Goal: Information Seeking & Learning: Find contact information

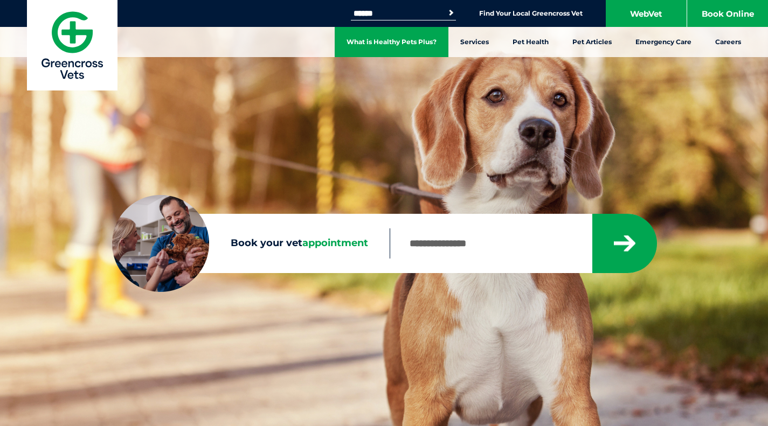
click at [427, 43] on link "What is Healthy Pets Plus?" at bounding box center [392, 42] width 114 height 30
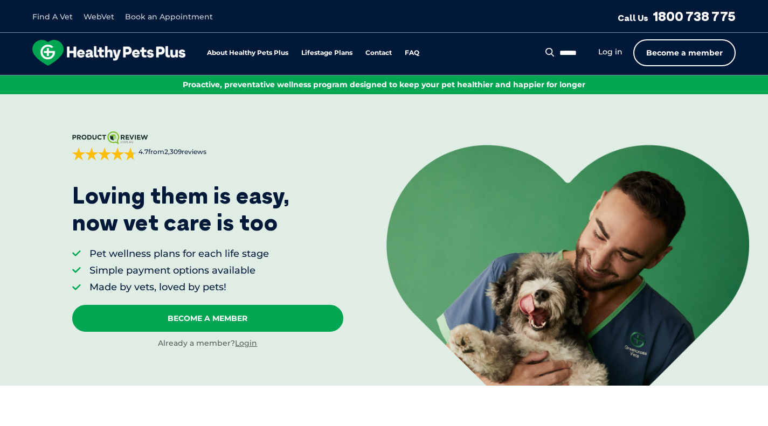
click at [691, 50] on link "Become a member" at bounding box center [684, 52] width 102 height 27
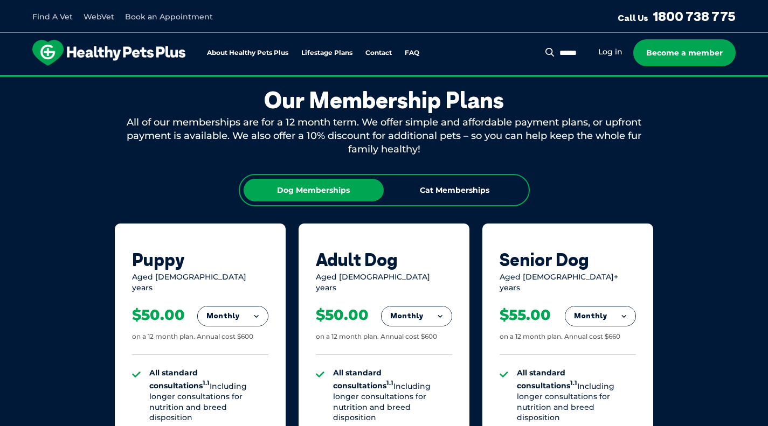
scroll to position [583, 0]
click at [470, 190] on div "Cat Memberships" at bounding box center [455, 190] width 140 height 23
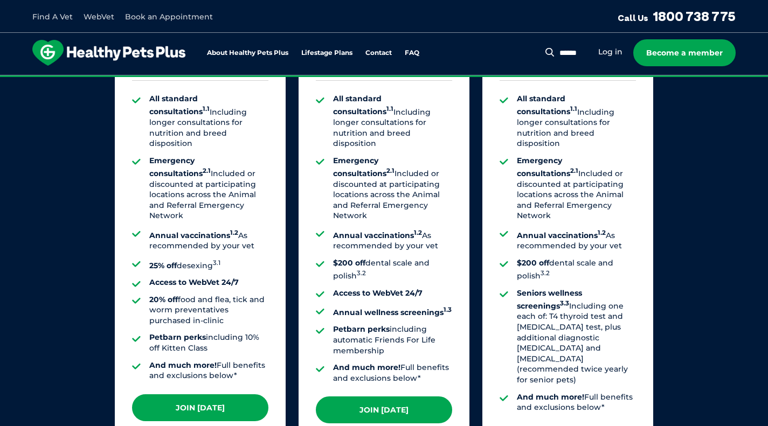
scroll to position [906, 0]
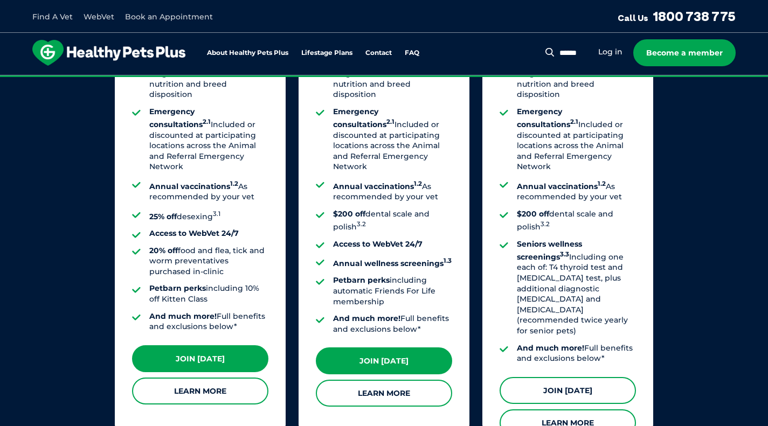
click at [584, 377] on link "Join [DATE]" at bounding box center [567, 390] width 136 height 27
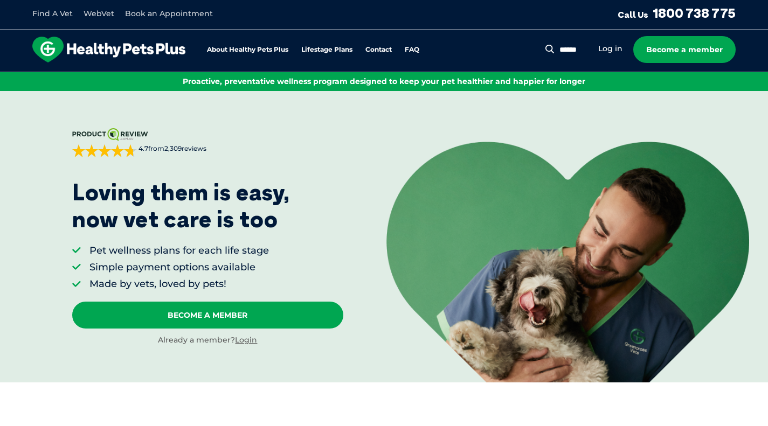
scroll to position [0, 0]
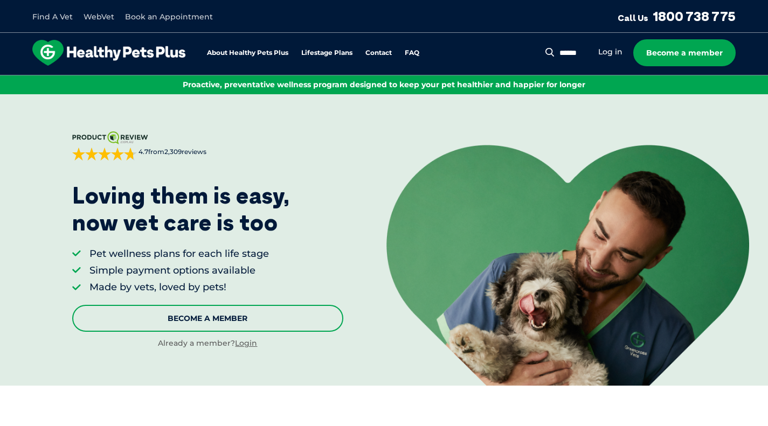
click at [263, 328] on link "Become A Member" at bounding box center [207, 318] width 271 height 27
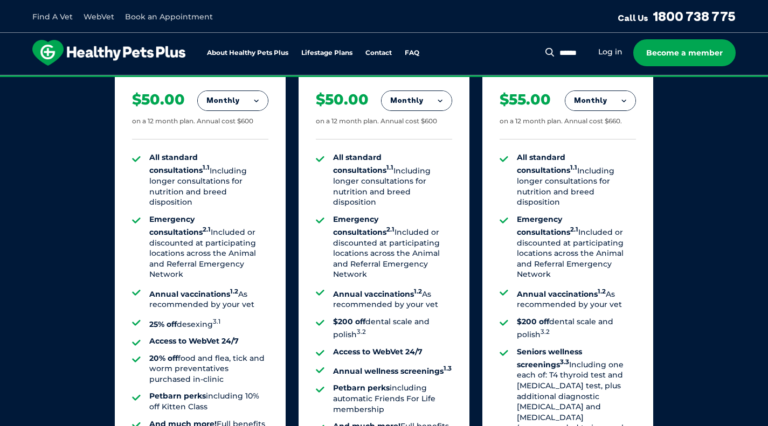
scroll to position [1014, 0]
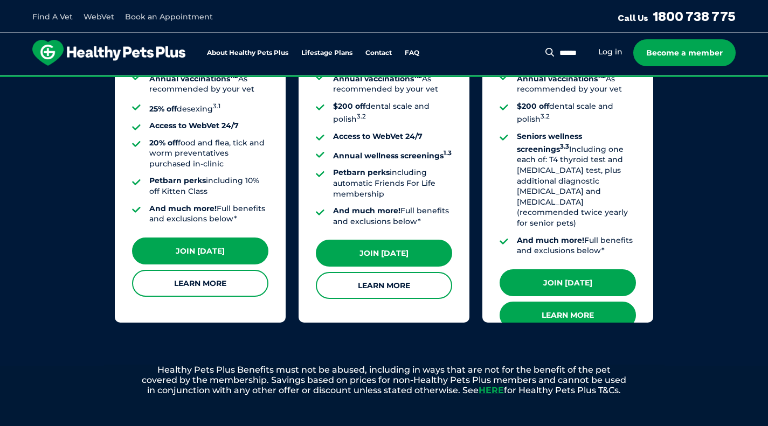
click at [566, 302] on link "Learn More" at bounding box center [567, 315] width 136 height 27
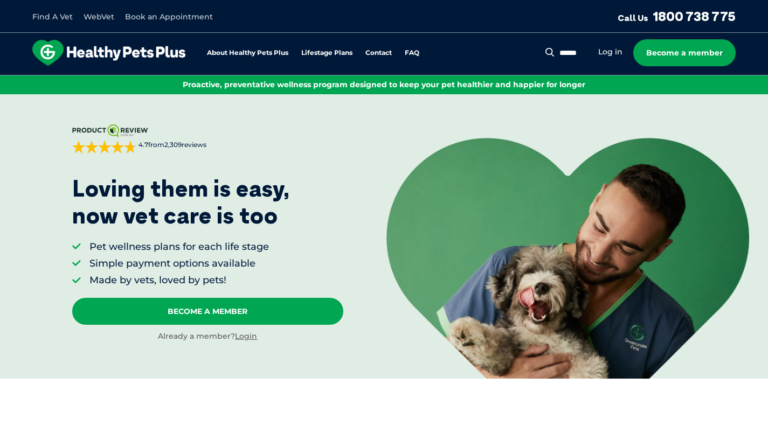
scroll to position [0, 0]
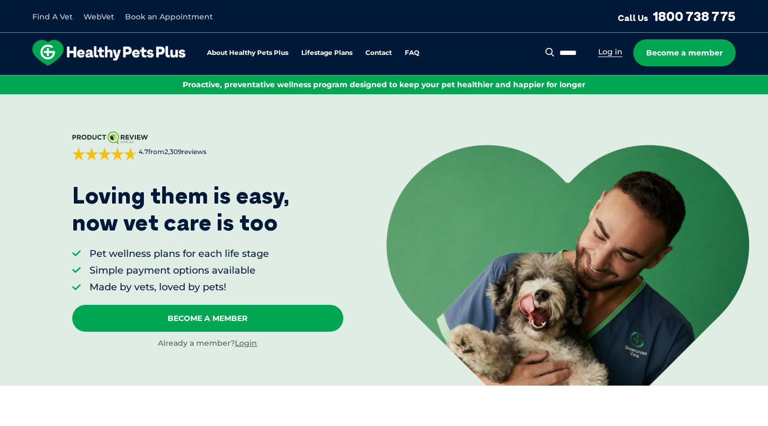
click at [614, 50] on link "Log in" at bounding box center [610, 52] width 24 height 10
click at [612, 51] on link "Log in" at bounding box center [610, 52] width 24 height 10
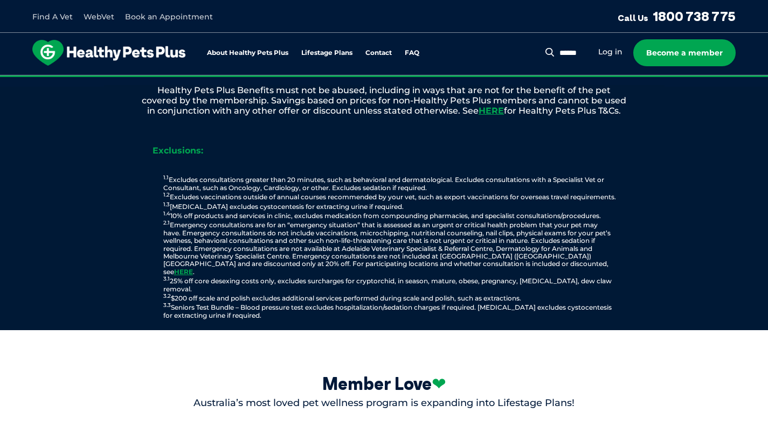
scroll to position [1239, 0]
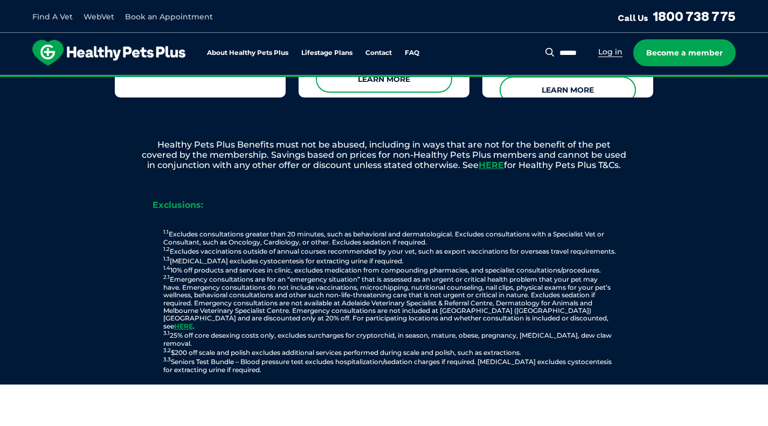
click at [607, 50] on link "Log in" at bounding box center [610, 52] width 24 height 10
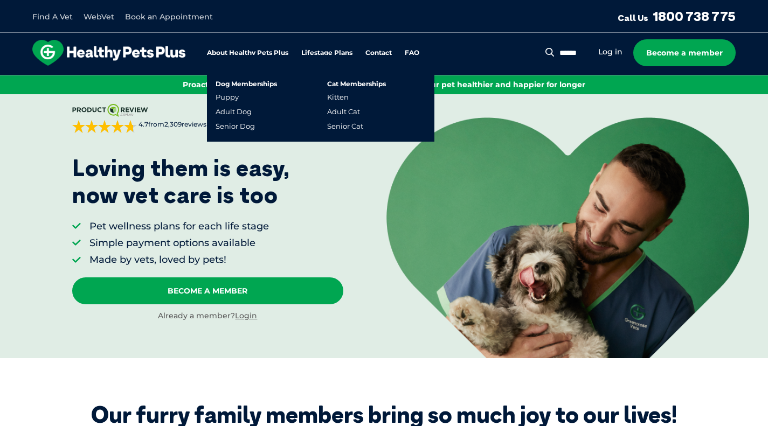
scroll to position [0, 0]
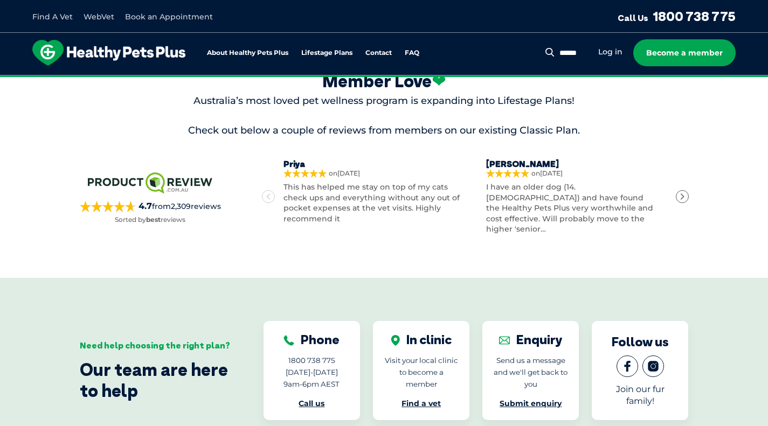
scroll to position [3125, 0]
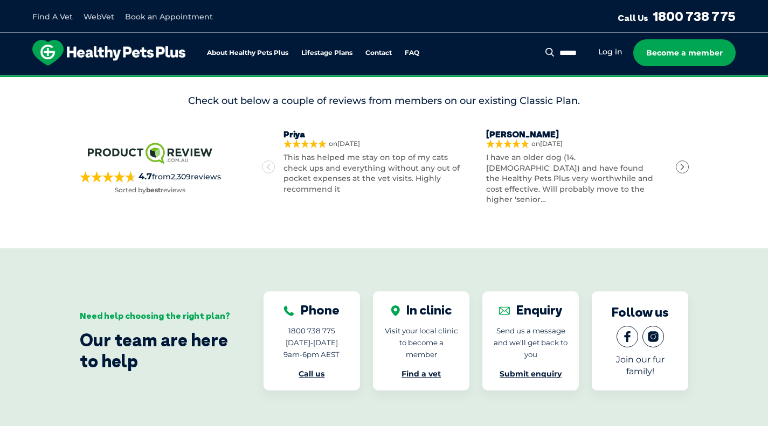
click at [525, 369] on link "Submit enquiry" at bounding box center [530, 374] width 62 height 10
click at [412, 53] on link "FAQ" at bounding box center [412, 53] width 15 height 7
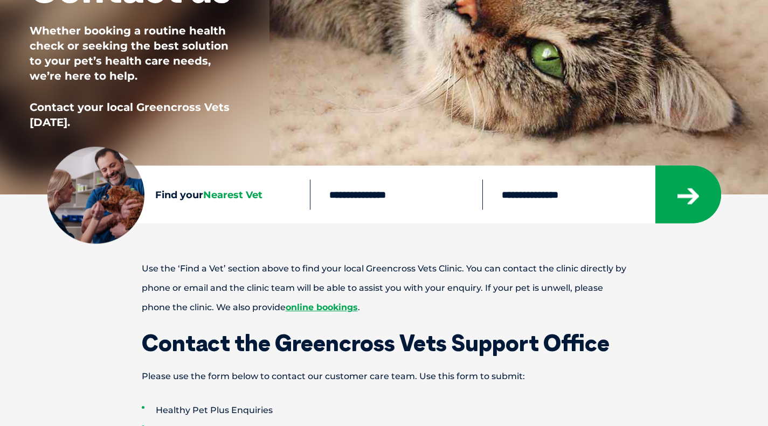
scroll to position [323, 0]
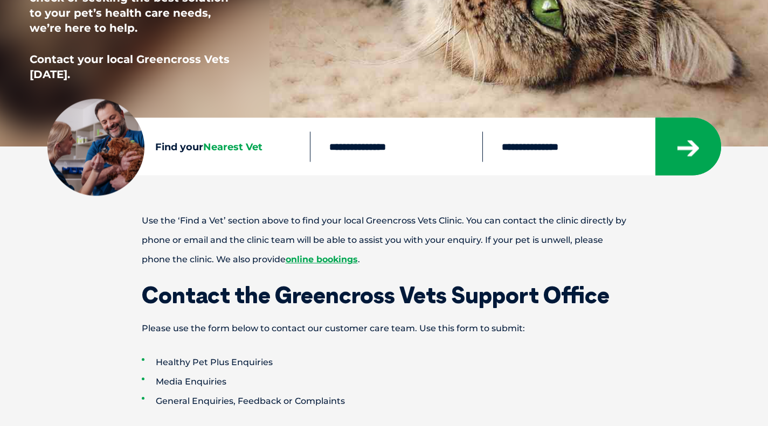
click at [237, 147] on span "Nearest Vet" at bounding box center [232, 147] width 59 height 12
click at [363, 147] on input "text" at bounding box center [396, 146] width 172 height 30
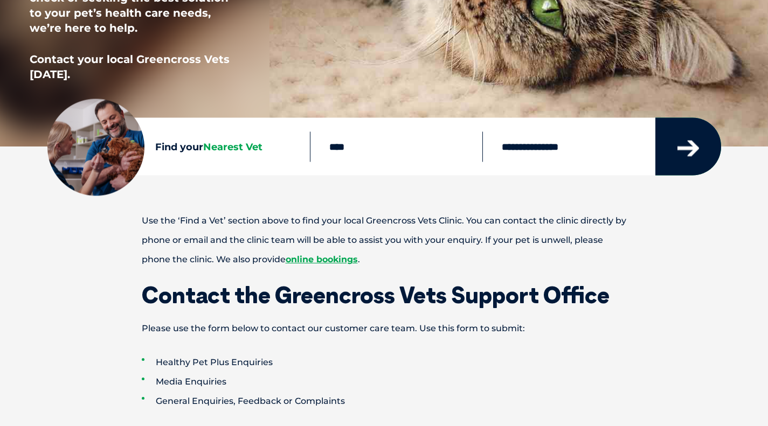
type input "****"
click at [683, 149] on icon "submit" at bounding box center [688, 149] width 22 height 16
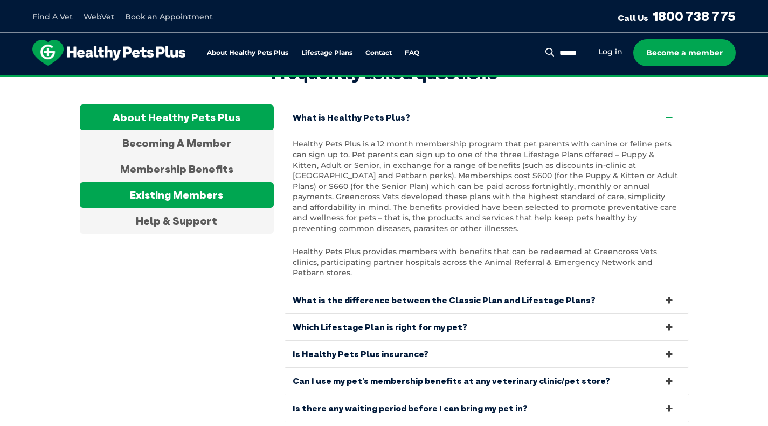
click at [199, 182] on div "Existing Members" at bounding box center [177, 195] width 194 height 26
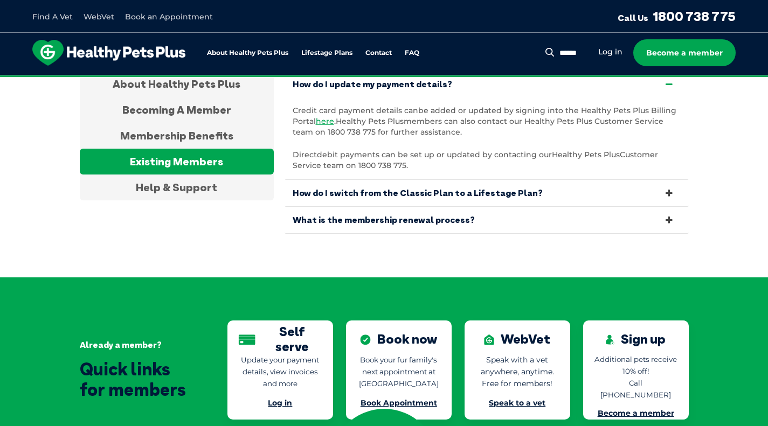
scroll to position [2094, 0]
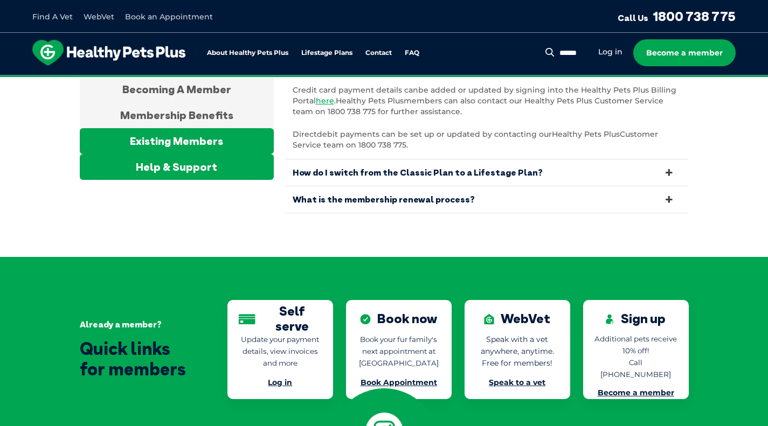
click at [189, 154] on div "Help & Support" at bounding box center [177, 167] width 194 height 26
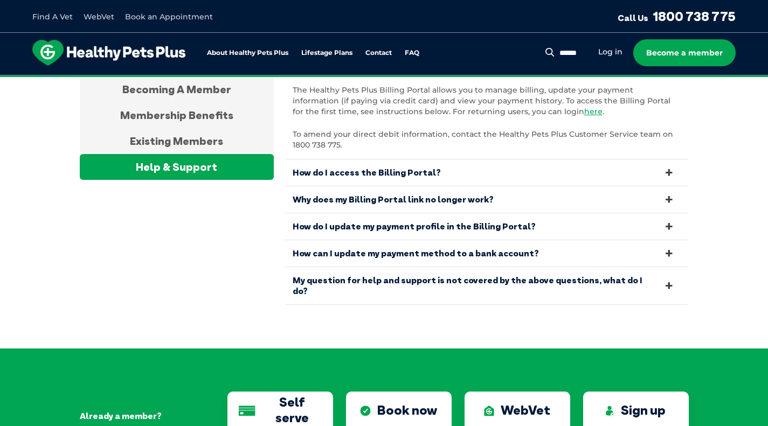
click at [404, 267] on link "My question for help and support is not covered by the above questions, what do…" at bounding box center [487, 285] width 404 height 37
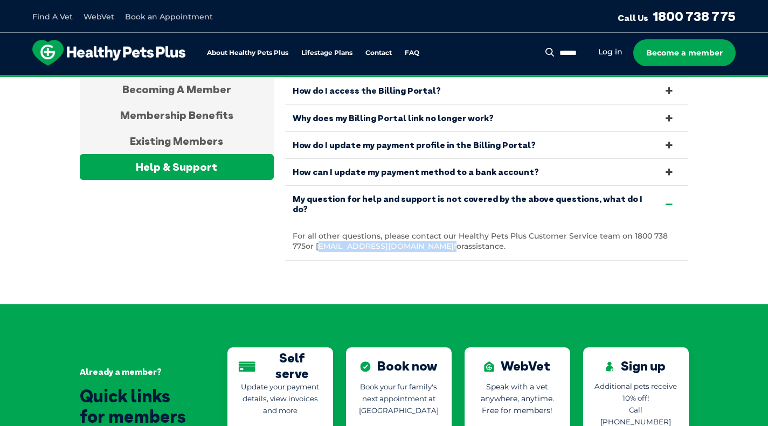
drag, startPoint x: 301, startPoint y: 218, endPoint x: 417, endPoint y: 216, distance: 115.9
click at [417, 231] on span "For all other questions, please contact our Healthy Pets Plus Customer Service …" at bounding box center [480, 241] width 375 height 20
copy span "info@healthypetsplus.com.au"
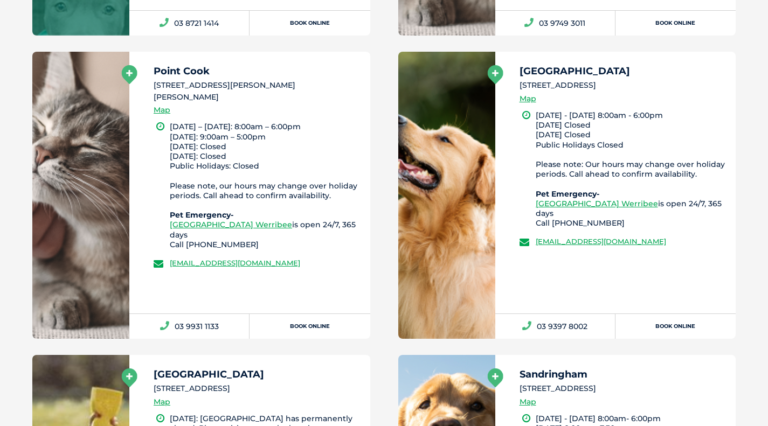
scroll to position [516, 0]
